Goal: Navigation & Orientation: Find specific page/section

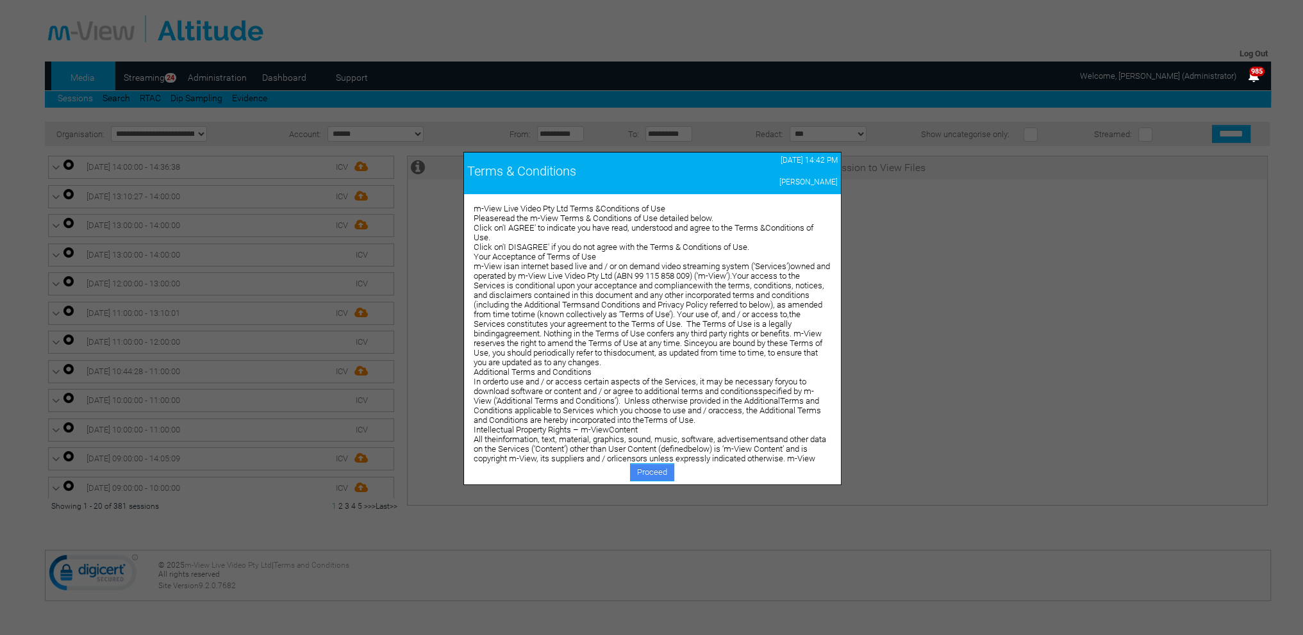
click at [652, 474] on link "Proceed" at bounding box center [652, 472] width 44 height 18
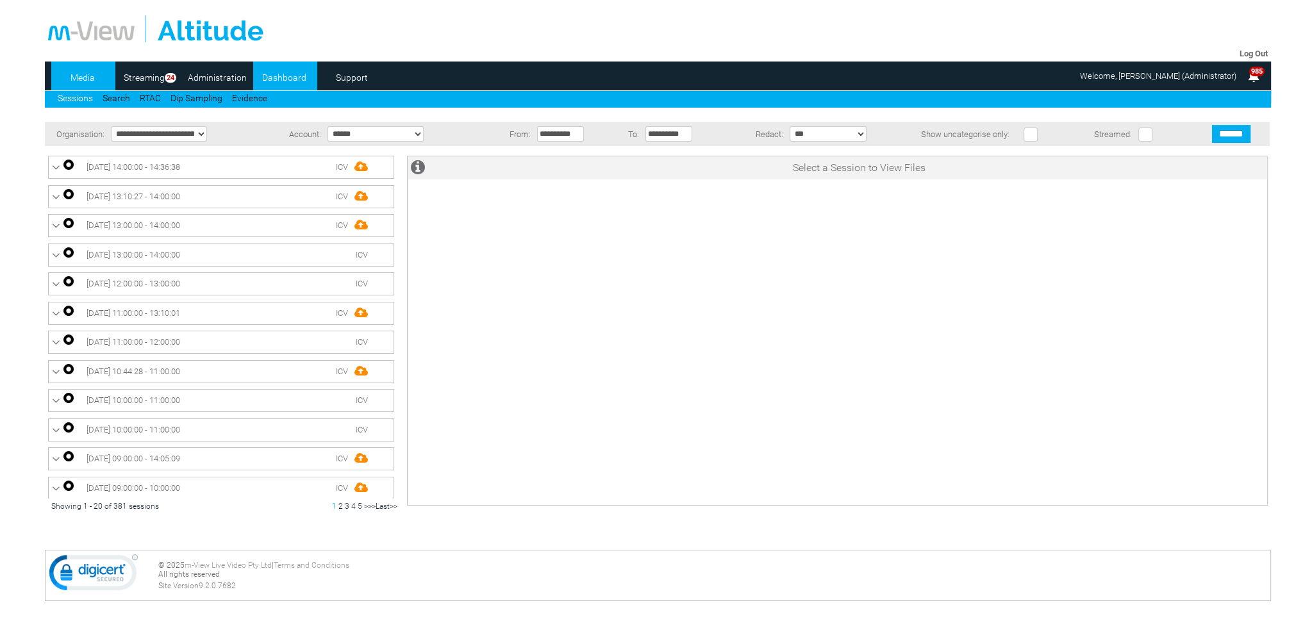
click at [278, 74] on link "Dashboard" at bounding box center [284, 77] width 62 height 19
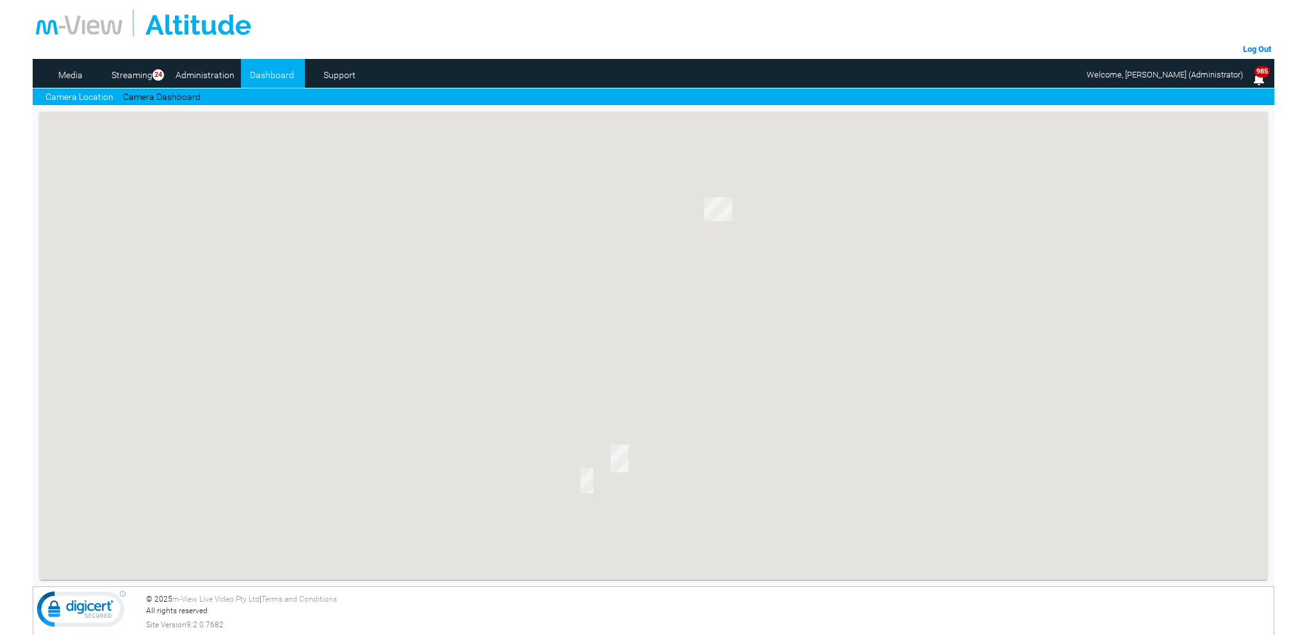
click at [172, 95] on link "Camera Dashboard" at bounding box center [162, 96] width 78 height 13
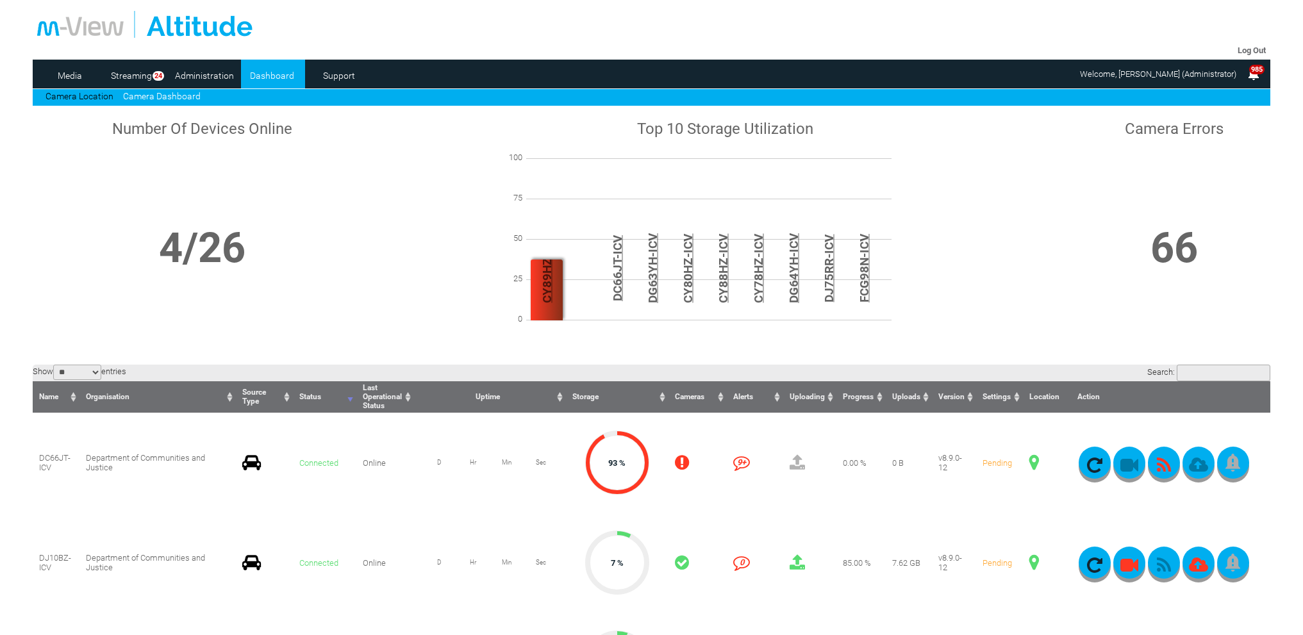
scroll to position [320, 0]
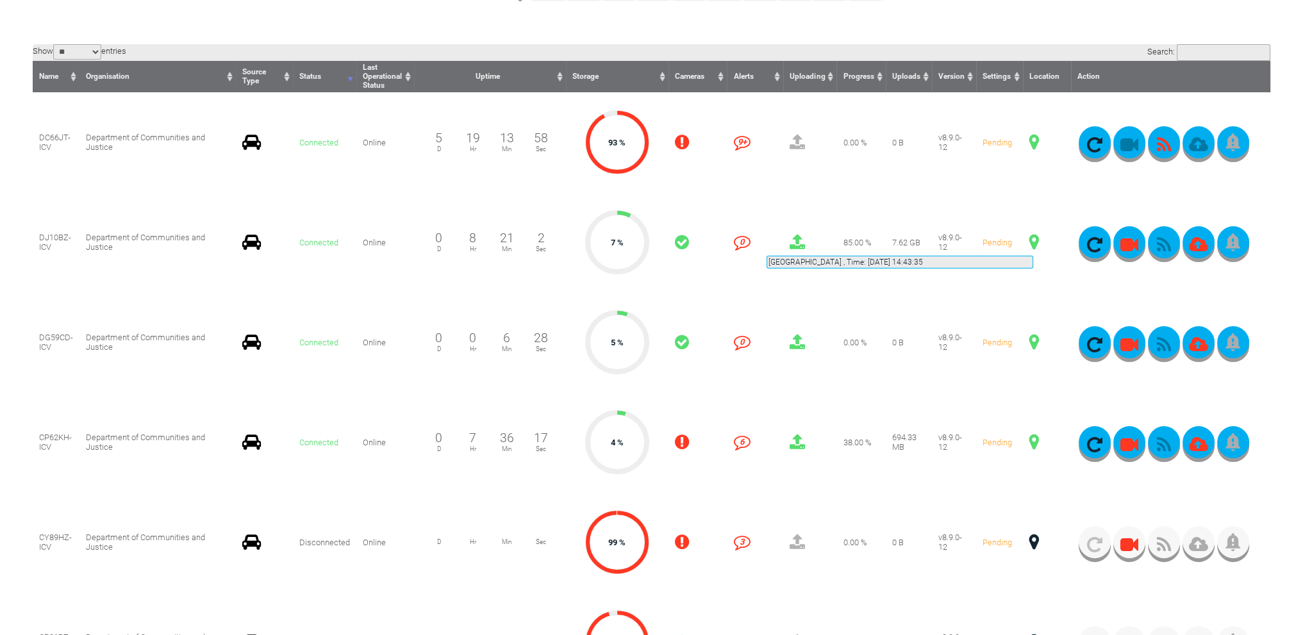
click at [1033, 240] on span at bounding box center [1034, 242] width 10 height 17
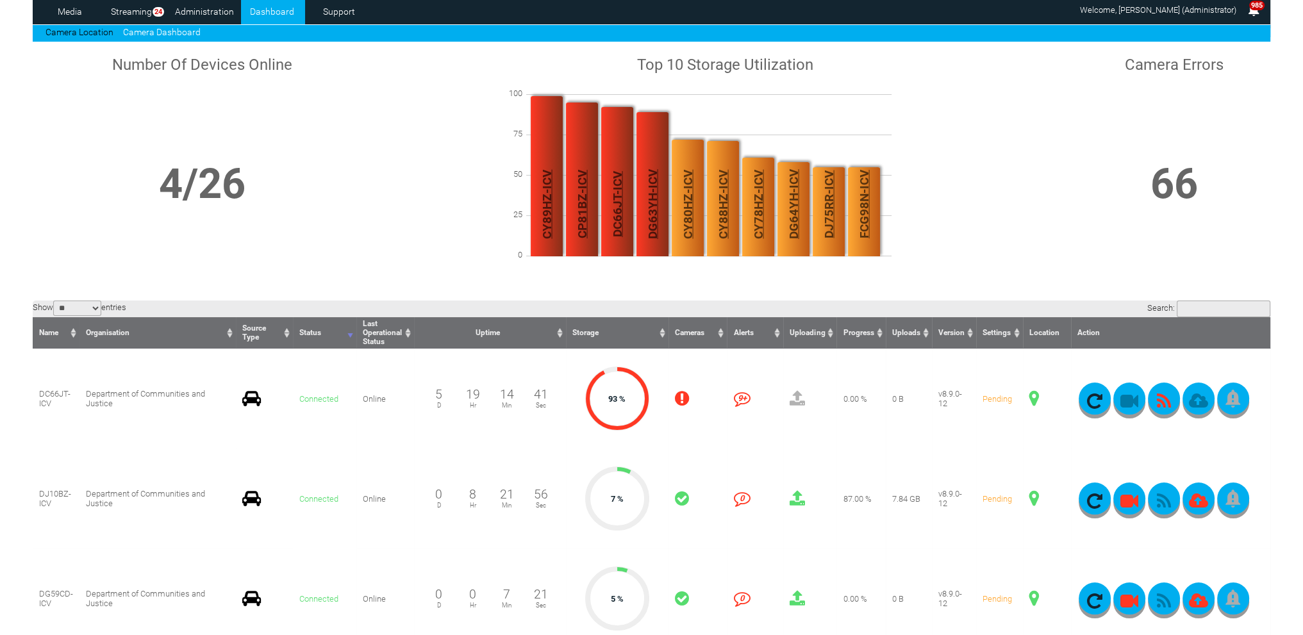
scroll to position [0, 0]
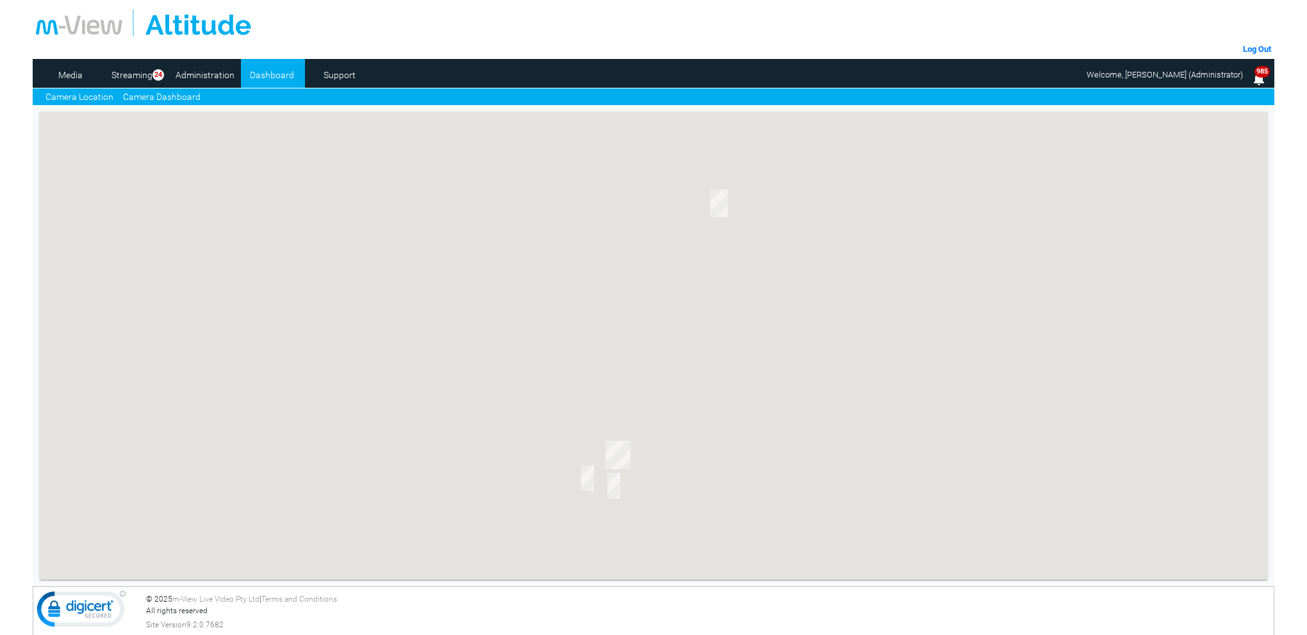
click at [174, 97] on link "Camera Dashboard" at bounding box center [162, 96] width 78 height 13
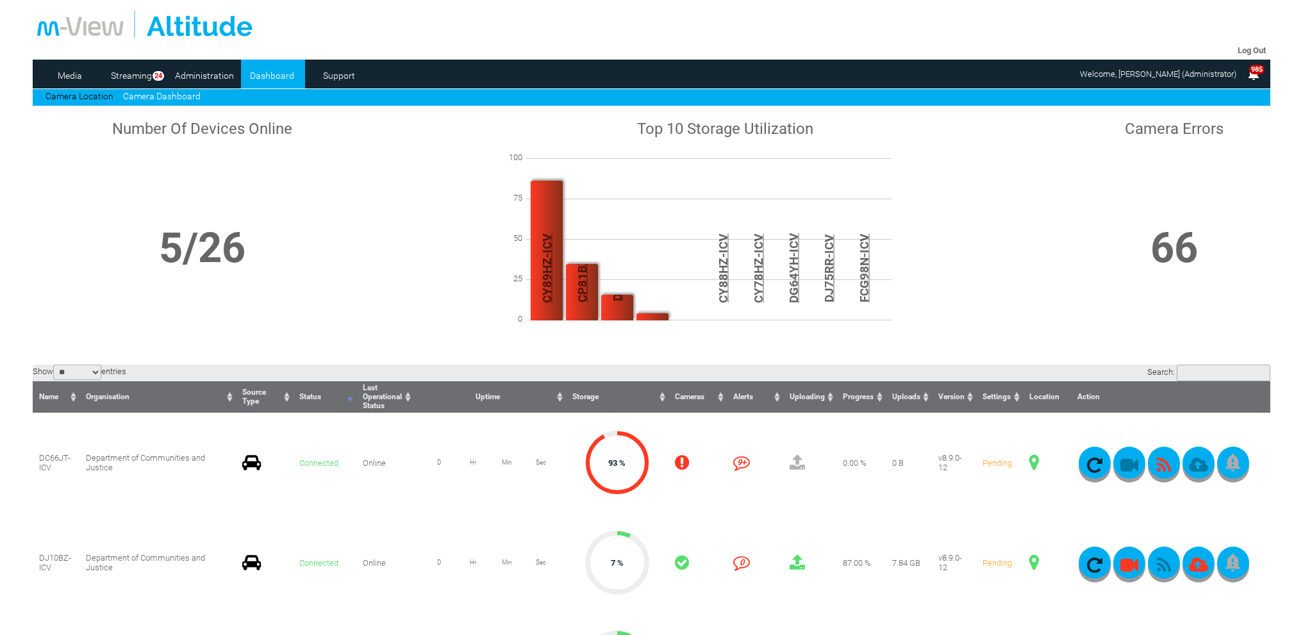
scroll to position [192, 0]
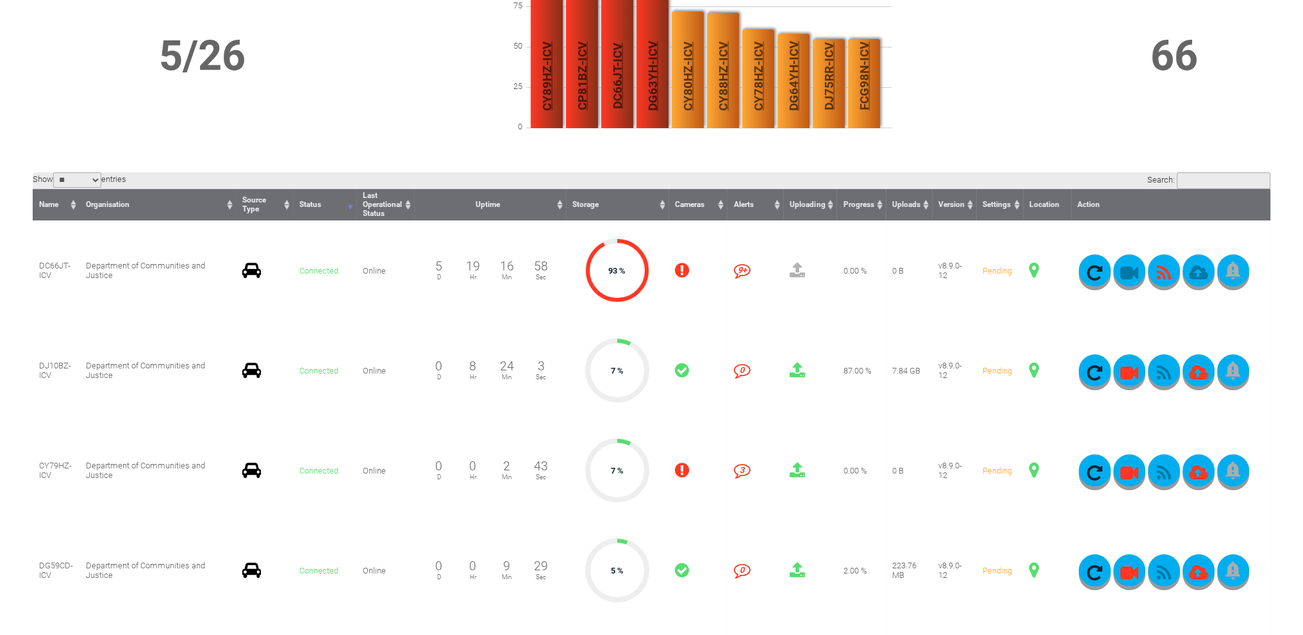
click at [1034, 471] on span at bounding box center [1034, 470] width 10 height 17
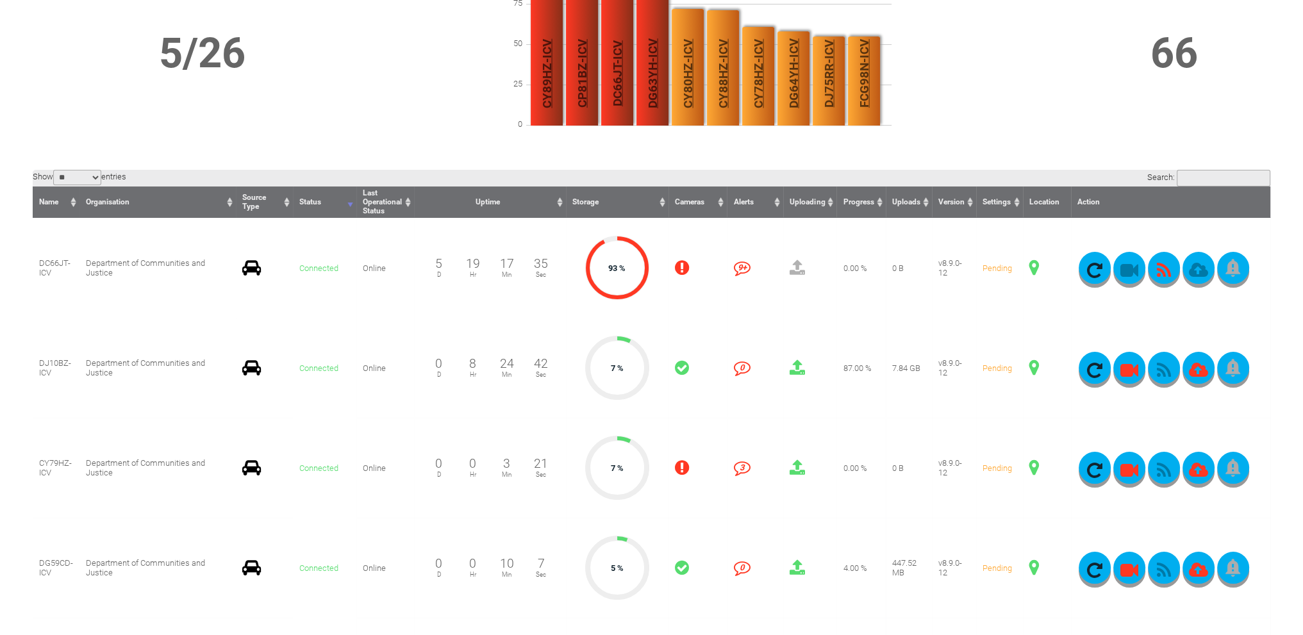
scroll to position [128, 0]
